Goal: Information Seeking & Learning: Learn about a topic

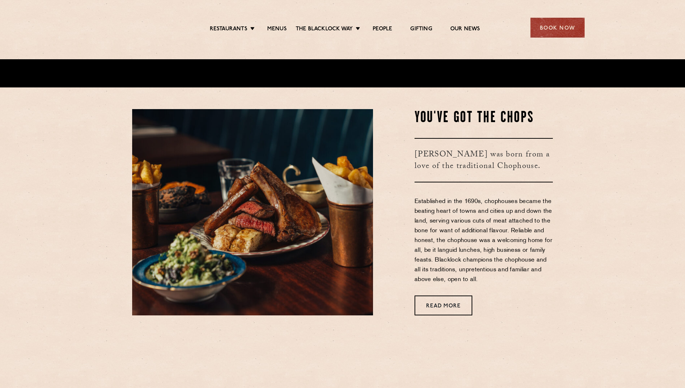
scroll to position [433, 0]
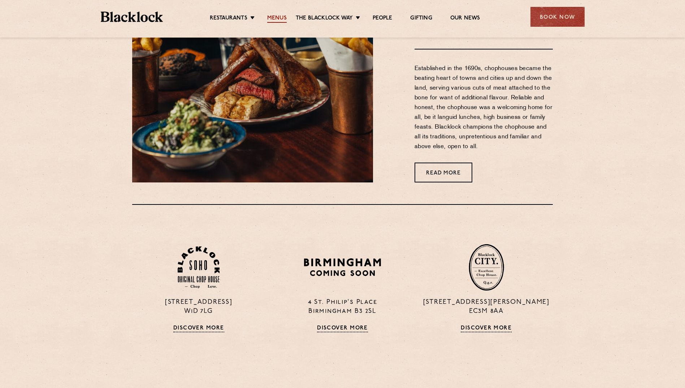
click at [277, 20] on link "Menus" at bounding box center [276, 19] width 19 height 8
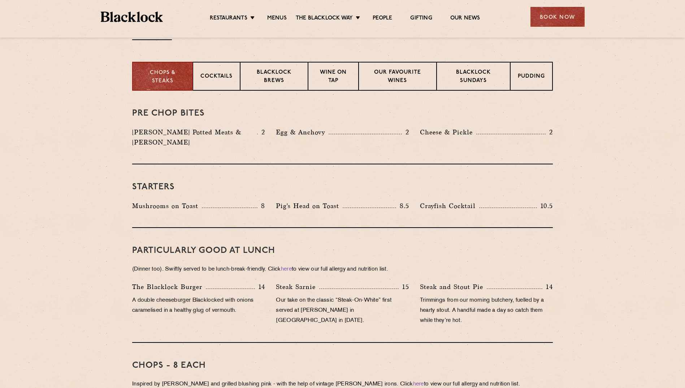
scroll to position [289, 0]
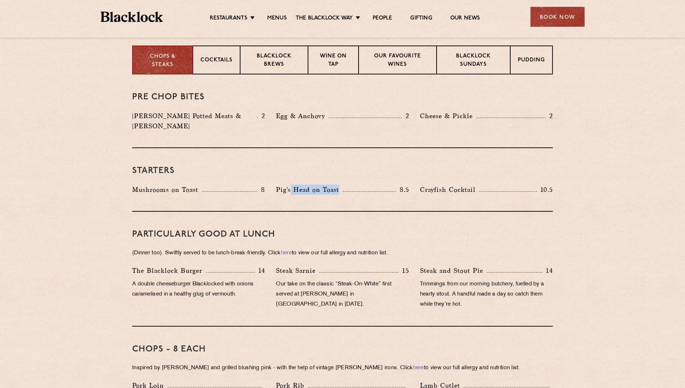
drag, startPoint x: 340, startPoint y: 181, endPoint x: 289, endPoint y: 181, distance: 50.6
click at [289, 185] on p "Pig's Head on Toast" at bounding box center [309, 190] width 67 height 10
drag, startPoint x: 289, startPoint y: 181, endPoint x: 279, endPoint y: 182, distance: 10.2
click at [279, 185] on p "Pig's Head on Toast" at bounding box center [309, 190] width 67 height 10
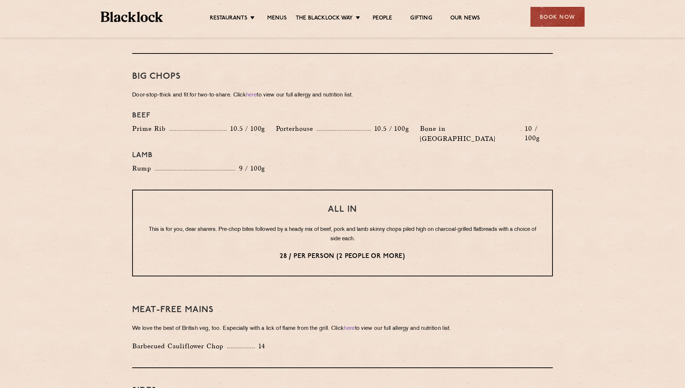
scroll to position [794, 0]
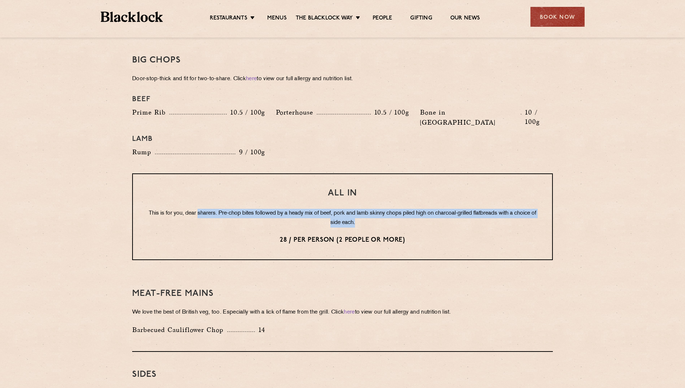
drag, startPoint x: 208, startPoint y: 194, endPoint x: 399, endPoint y: 204, distance: 191.3
click at [399, 209] on p "This is for you, dear sharers. Pre-chop bites followed by a heady mix of beef, …" at bounding box center [342, 218] width 390 height 19
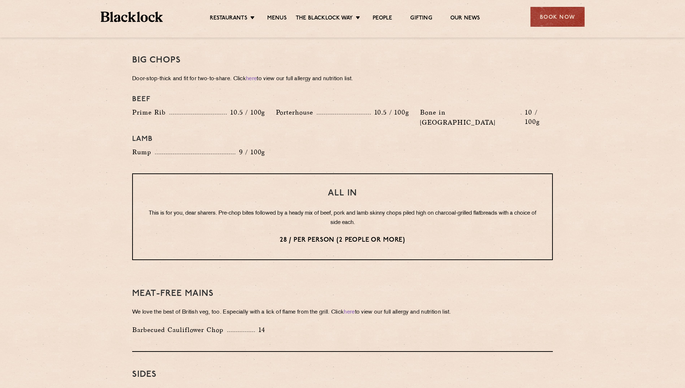
drag, startPoint x: 399, startPoint y: 204, endPoint x: 386, endPoint y: 208, distance: 13.5
click at [386, 208] on div "All In This is for you, dear sharers. Pre-chop bites followed by a heady mix of…" at bounding box center [342, 216] width 421 height 87
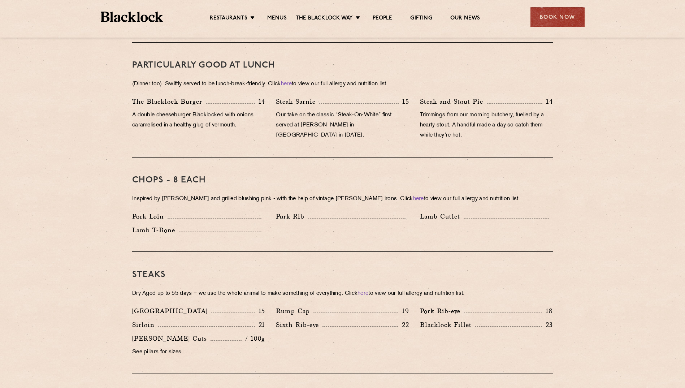
scroll to position [361, 0]
